Goal: Task Accomplishment & Management: Use online tool/utility

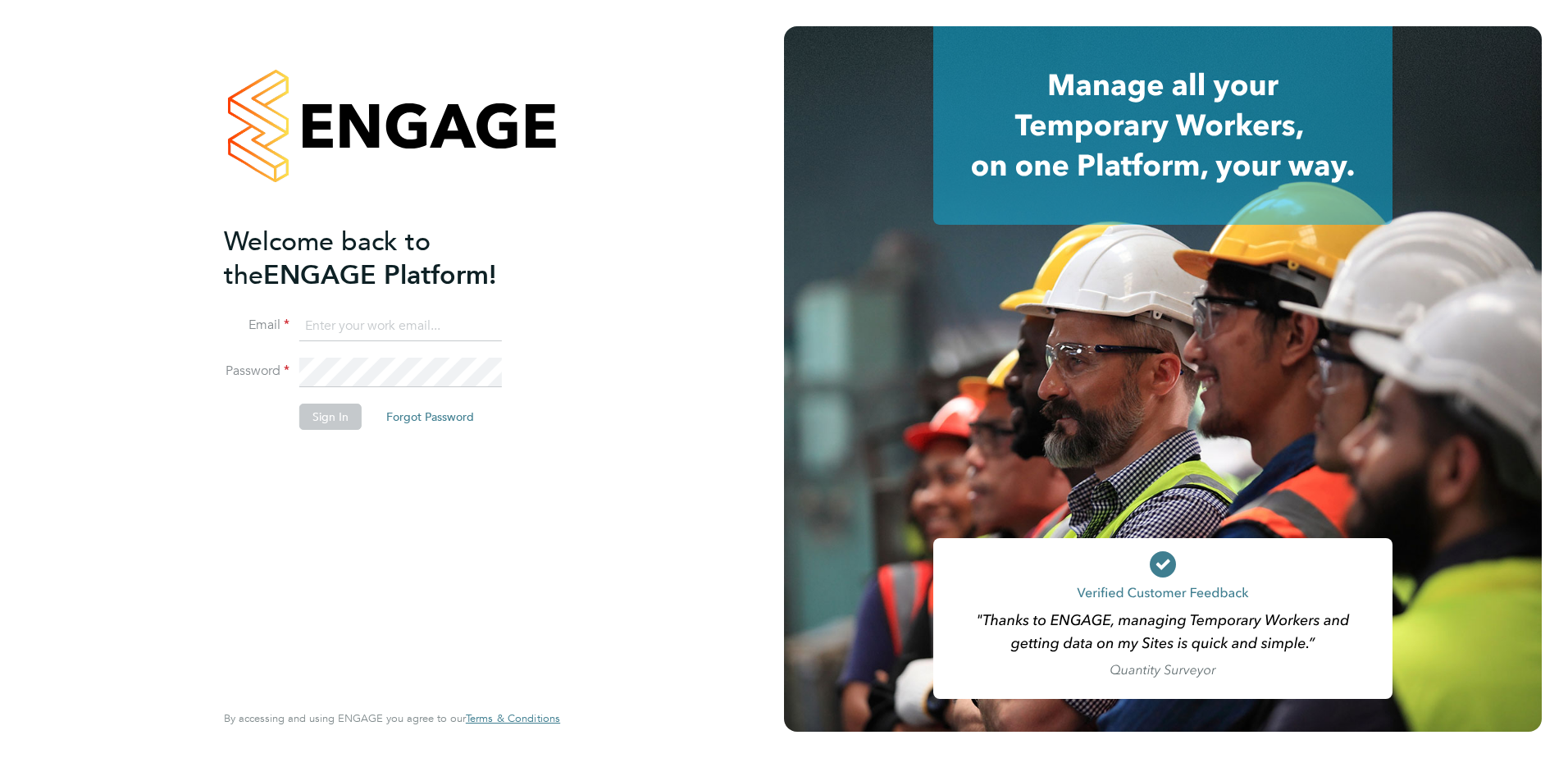
type input "[PERSON_NAME][EMAIL_ADDRESS][PERSON_NAME][DOMAIN_NAME]"
click at [336, 425] on button "Sign In" at bounding box center [330, 417] width 62 height 26
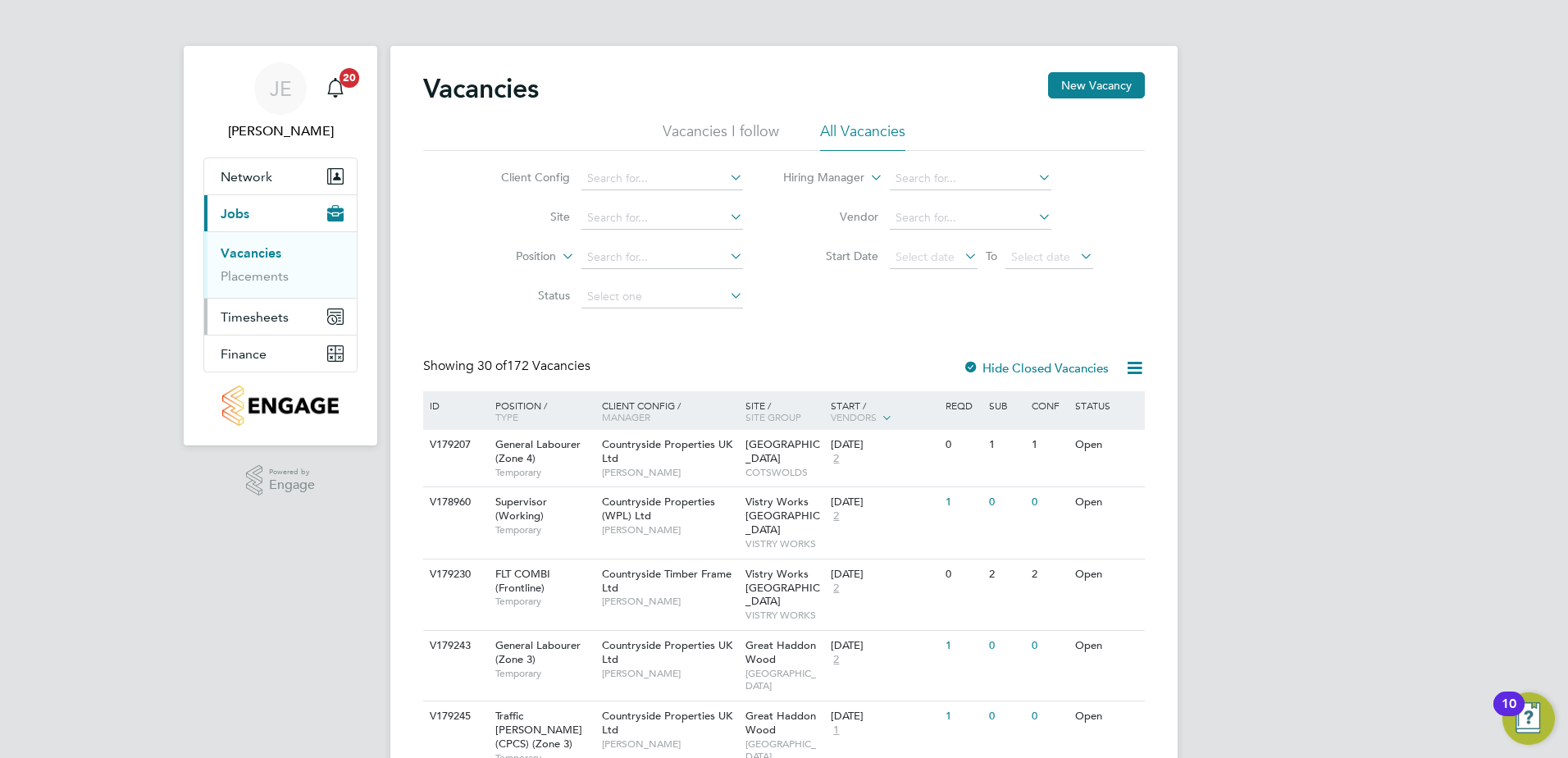
click at [238, 320] on span "Timesheets" at bounding box center [254, 316] width 68 height 16
click at [287, 239] on button "Timesheets" at bounding box center [280, 250] width 153 height 36
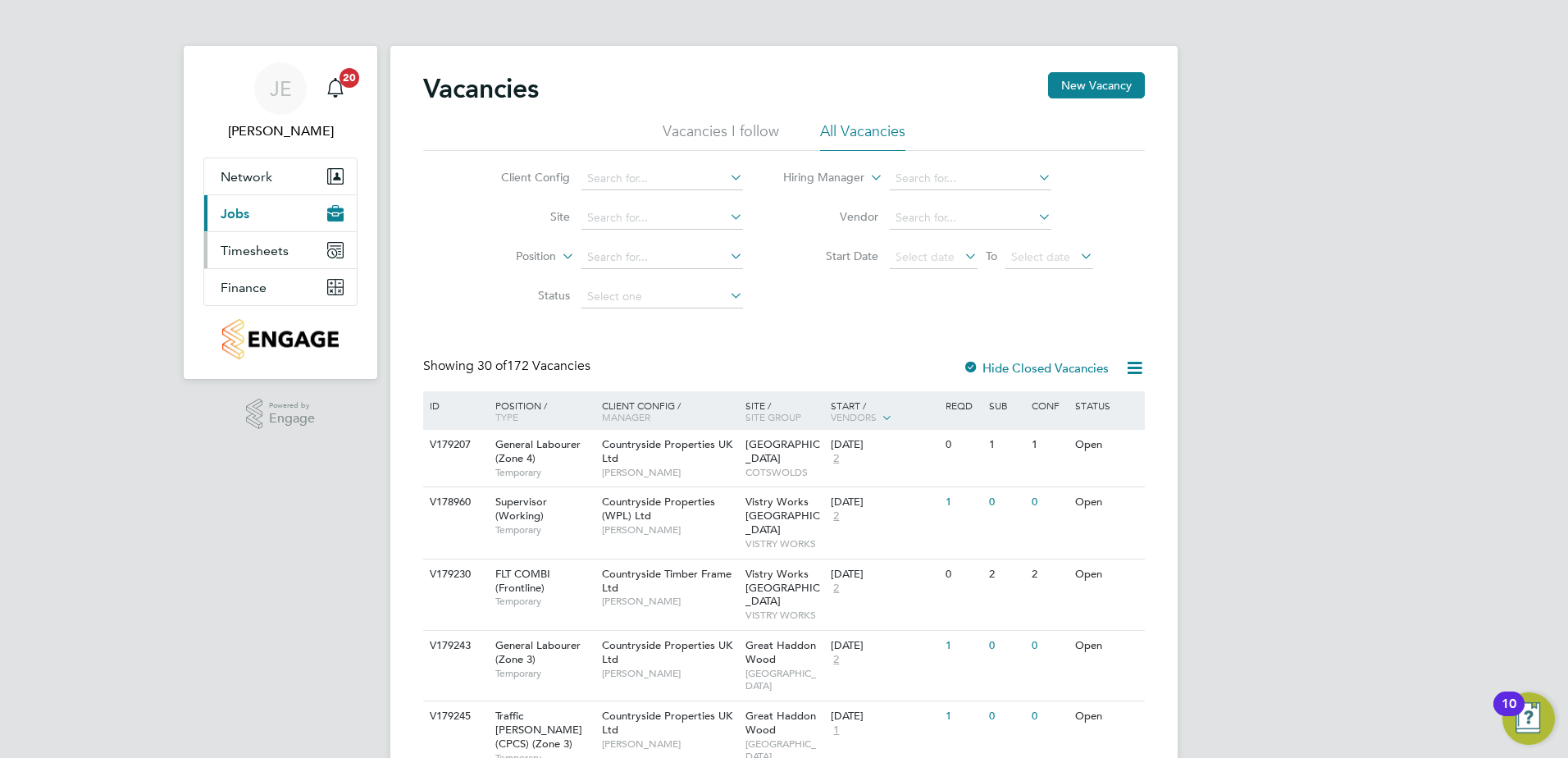
click at [287, 239] on button "Timesheets" at bounding box center [280, 250] width 153 height 36
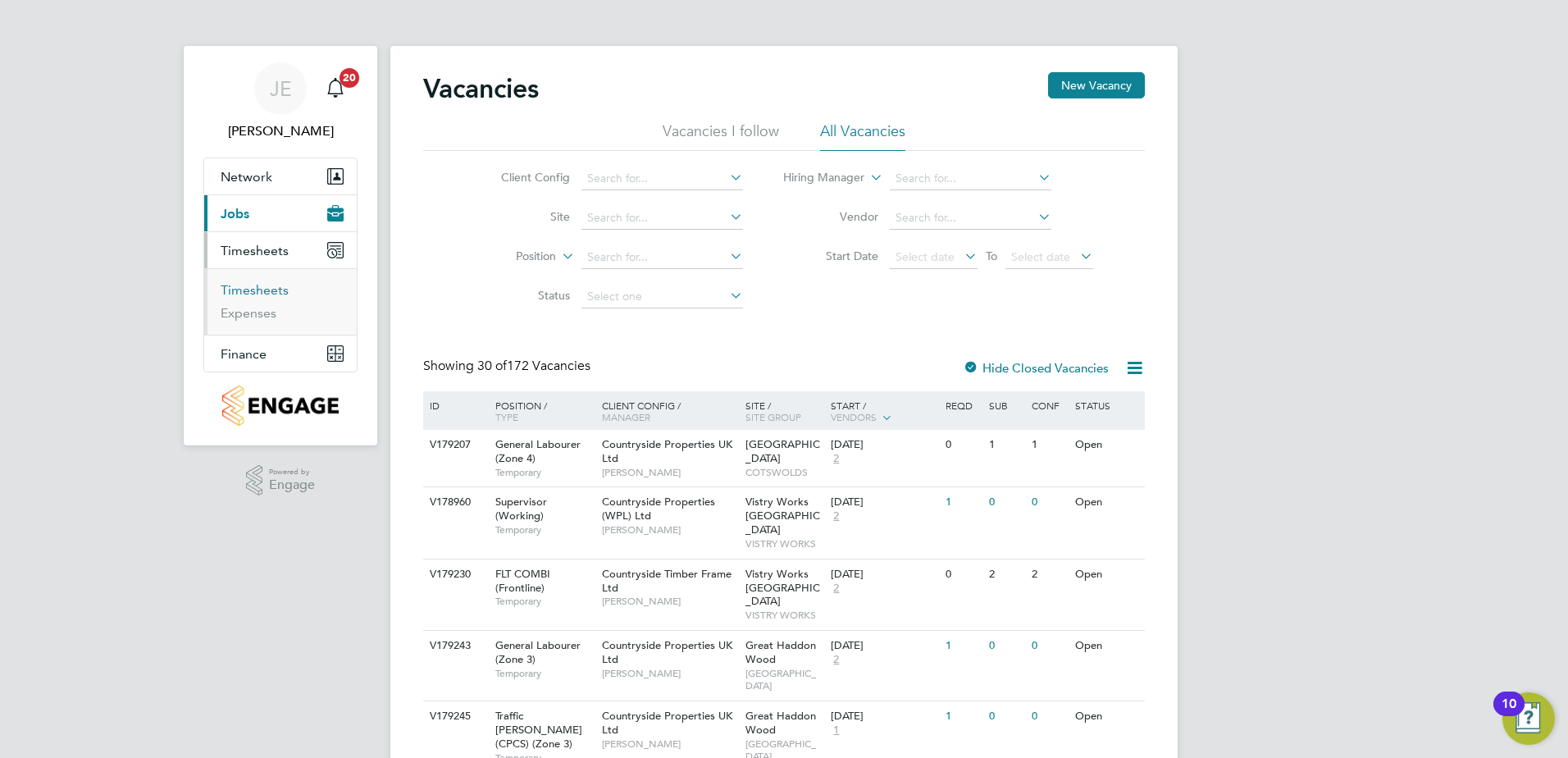
click at [268, 290] on link "Timesheets" at bounding box center [254, 290] width 68 height 16
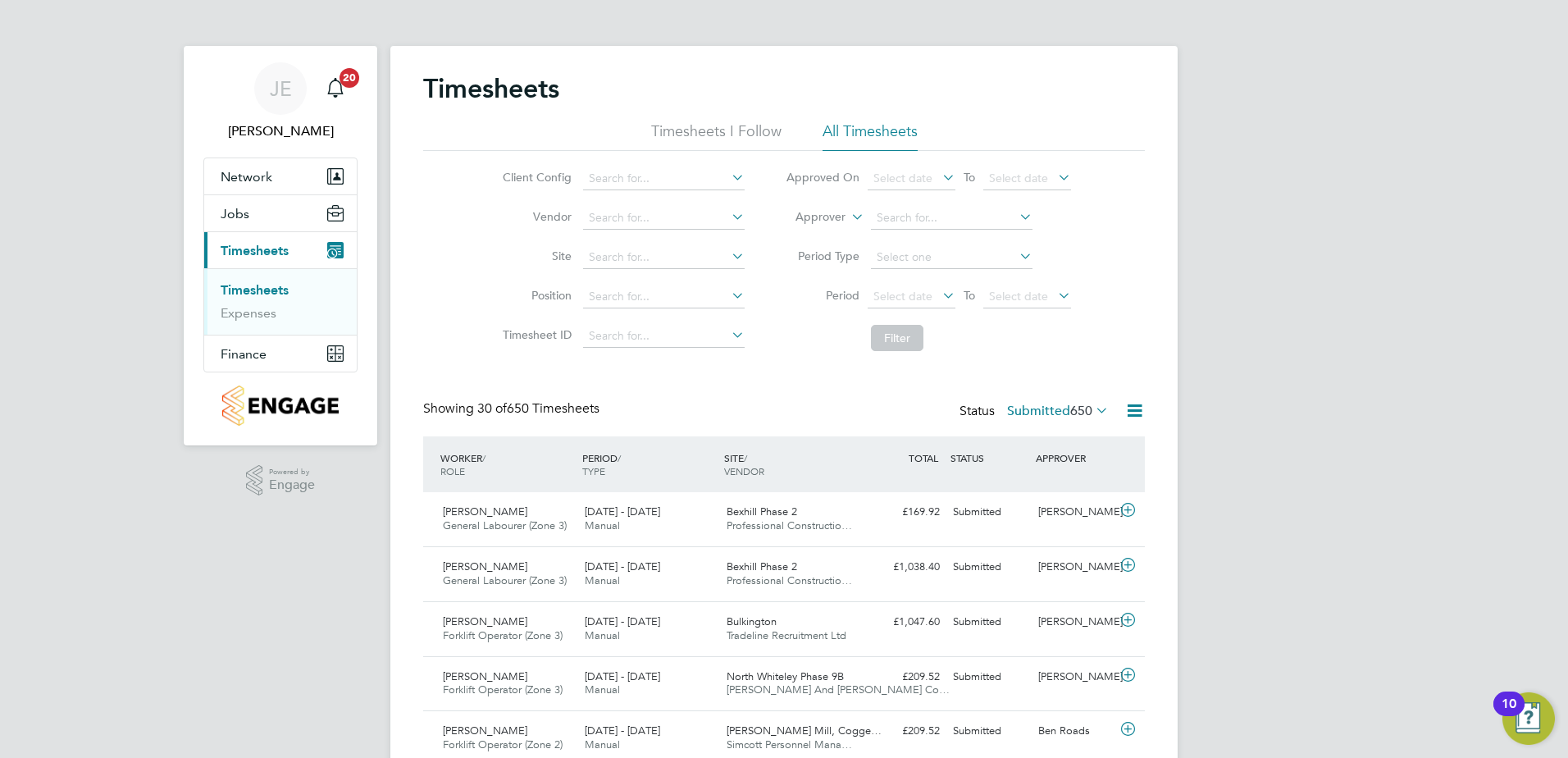
click at [728, 253] on icon at bounding box center [728, 256] width 0 height 23
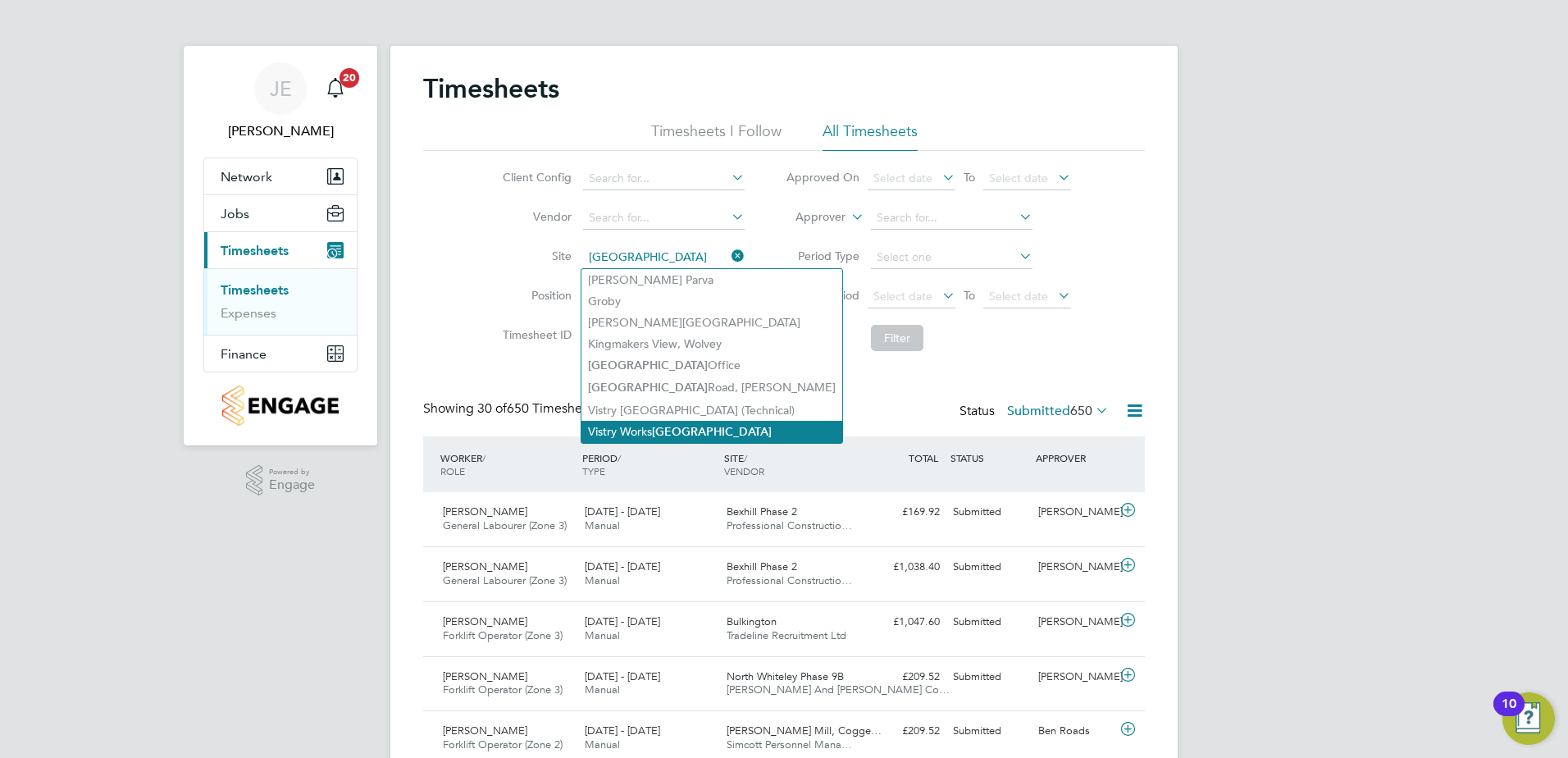
click at [689, 429] on b "Leicester" at bounding box center [712, 432] width 120 height 14
type input "Vistry Works Leicester"
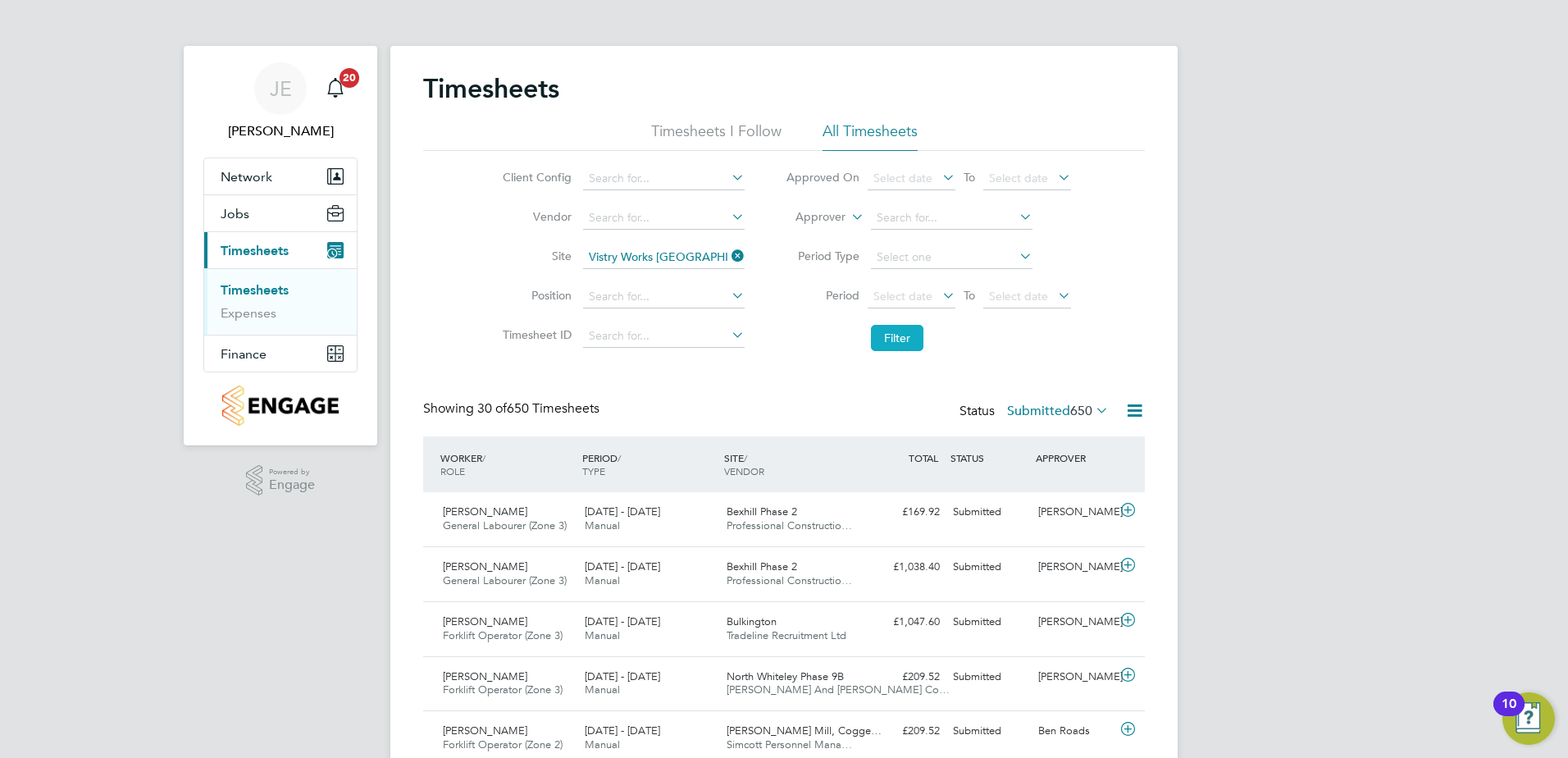
click at [889, 339] on button "Filter" at bounding box center [898, 338] width 53 height 26
